Goal: Find contact information: Find contact information

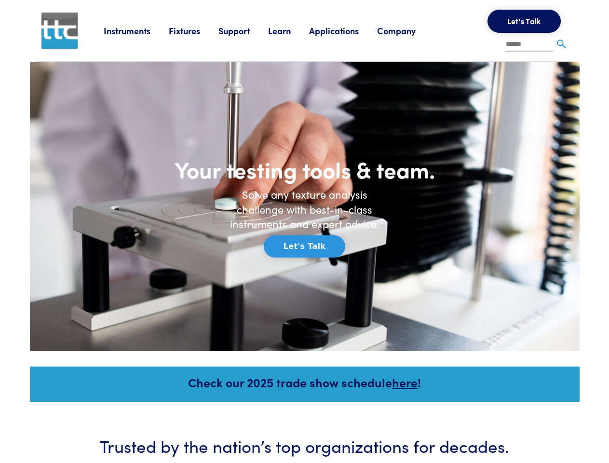
click at [304, 231] on h6 "Solve any texture analysis challenge with best-in-class instruments and expert …" at bounding box center [305, 209] width 164 height 44
click at [136, 30] on link "Instruments" at bounding box center [136, 31] width 65 height 12
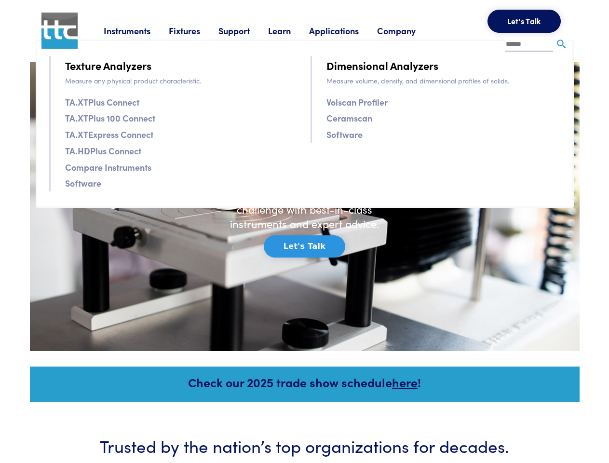
click at [195, 30] on link "Fixtures" at bounding box center [194, 31] width 50 height 12
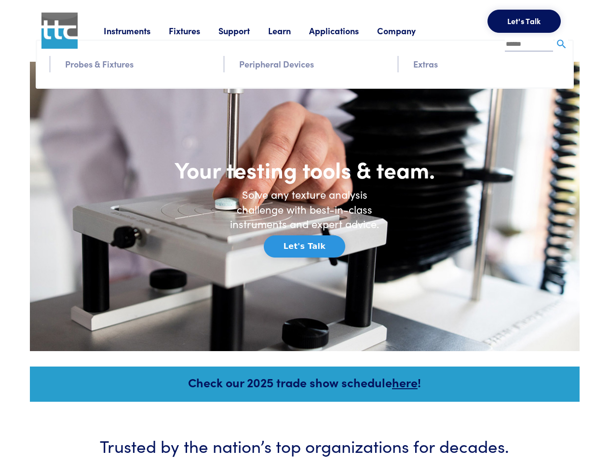
click at [245, 30] on link "Support" at bounding box center [243, 31] width 50 height 12
click at [291, 30] on link "Learn" at bounding box center [288, 31] width 41 height 12
click at [347, 30] on link "Applications" at bounding box center [343, 31] width 68 height 12
click at [409, 30] on link "Company" at bounding box center [405, 31] width 57 height 12
click at [524, 21] on button "Let's Talk" at bounding box center [523, 21] width 73 height 23
